Goal: Transaction & Acquisition: Obtain resource

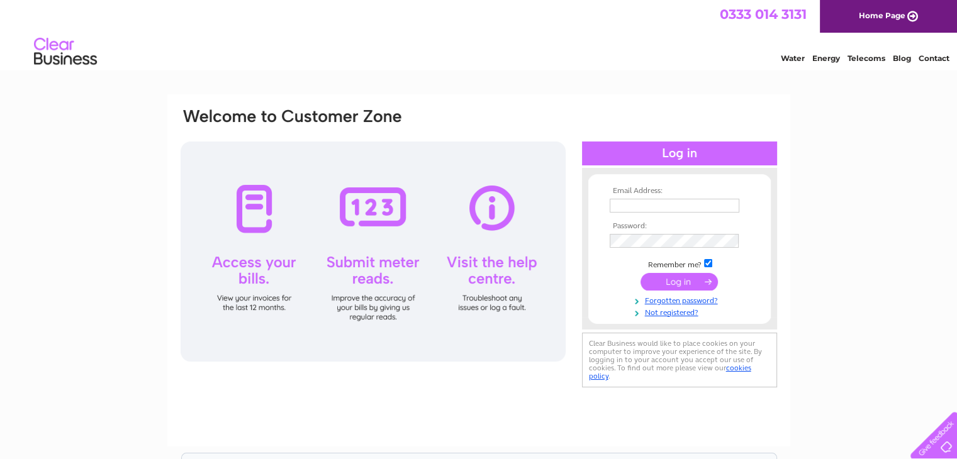
type input "[EMAIL_ADDRESS][DOMAIN_NAME]"
click at [678, 281] on input "submit" at bounding box center [678, 282] width 77 height 18
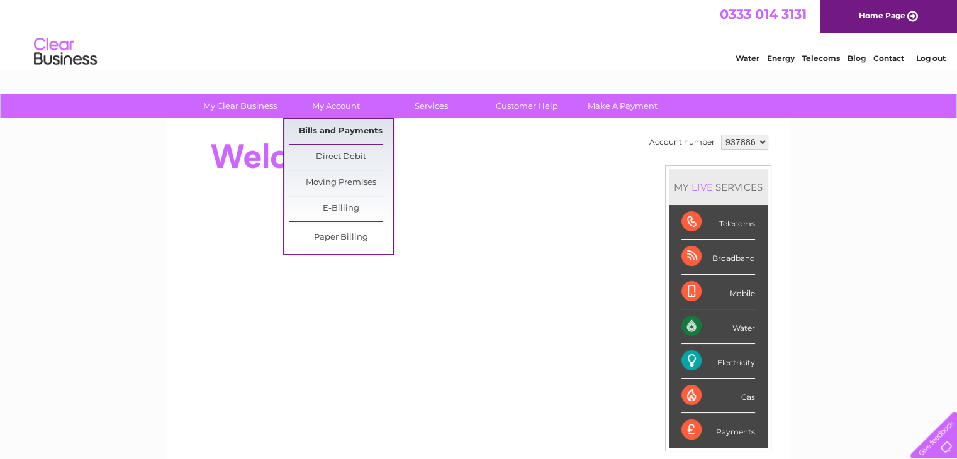
click at [356, 133] on link "Bills and Payments" at bounding box center [341, 131] width 104 height 25
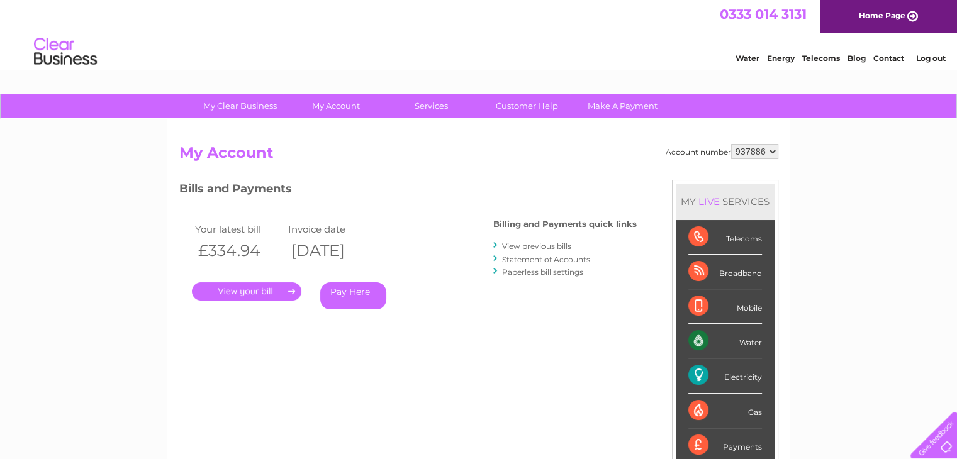
click at [263, 292] on link "." at bounding box center [246, 291] width 109 height 18
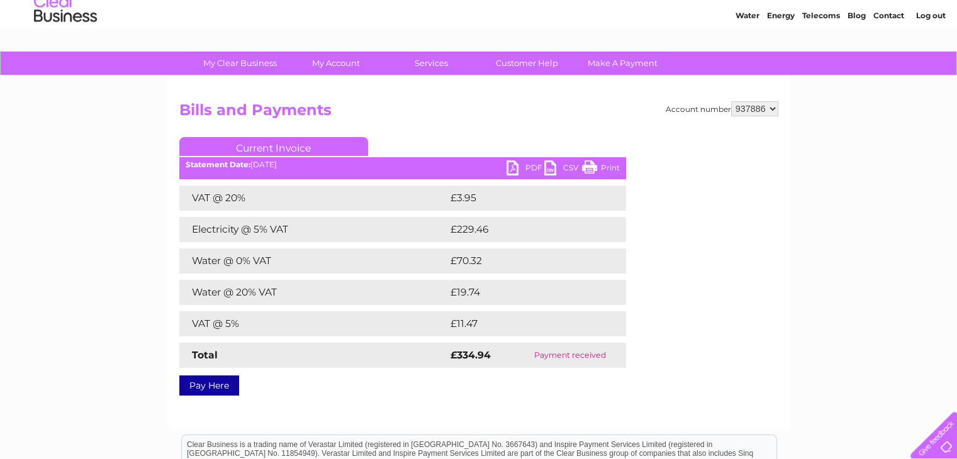
scroll to position [63, 0]
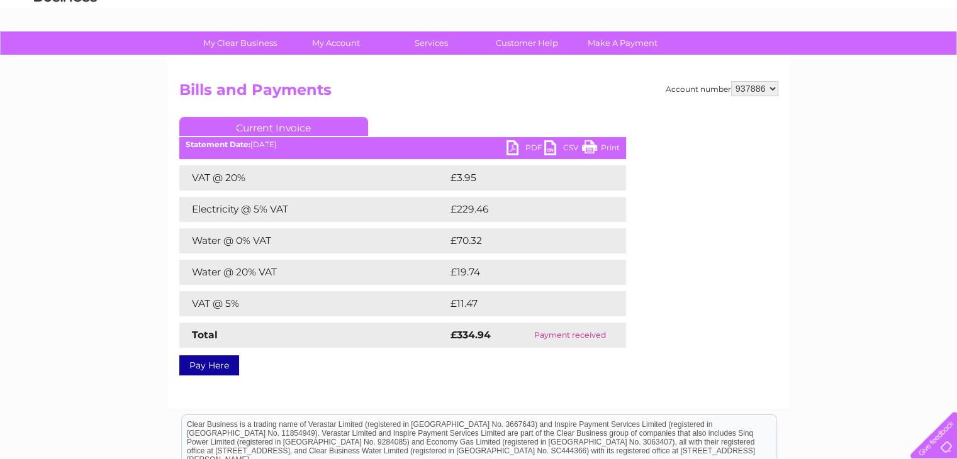
click at [520, 145] on link "PDF" at bounding box center [525, 149] width 38 height 18
